Goal: Information Seeking & Learning: Learn about a topic

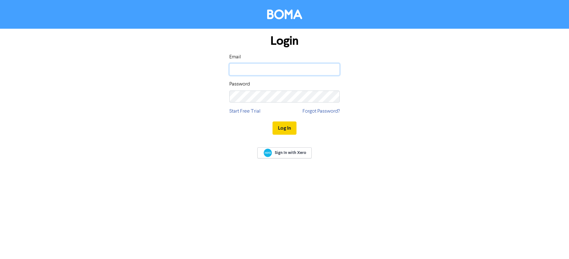
type input "[PERSON_NAME][EMAIL_ADDRESS][DOMAIN_NAME]"
click at [281, 126] on button "Log In" at bounding box center [285, 127] width 24 height 13
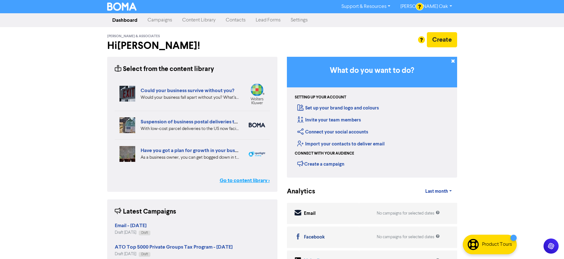
click at [242, 182] on link "Go to content library >" at bounding box center [245, 181] width 50 height 8
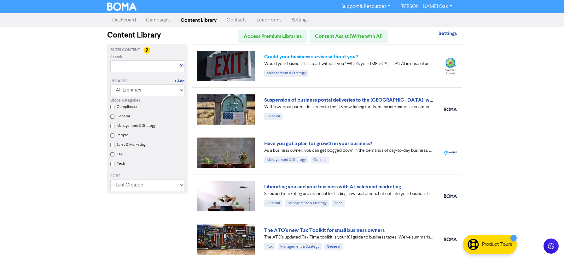
click at [283, 54] on link "Could your business survive without you?" at bounding box center [311, 57] width 94 height 6
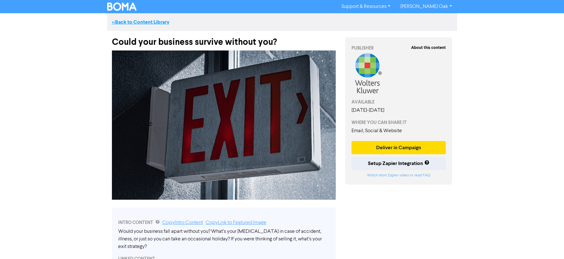
click at [131, 20] on link "<< Back to Content Library" at bounding box center [140, 22] width 57 height 6
